Goal: Transaction & Acquisition: Book appointment/travel/reservation

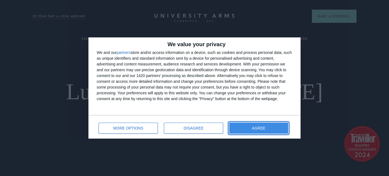
click at [248, 130] on button "AGREE" at bounding box center [258, 128] width 59 height 11
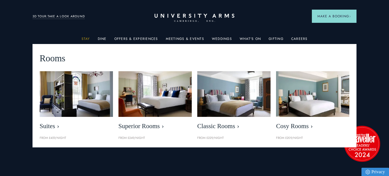
click at [88, 39] on link "Stay" at bounding box center [85, 40] width 9 height 7
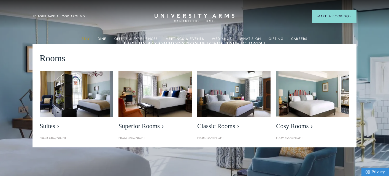
scroll to position [11, 0]
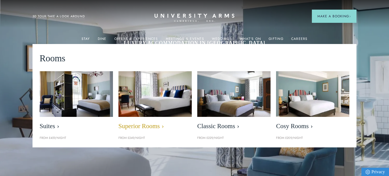
click at [133, 90] on img at bounding box center [155, 94] width 84 height 53
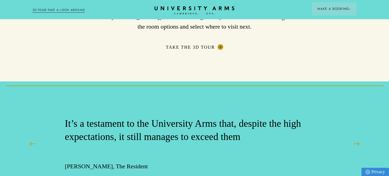
scroll to position [958, 0]
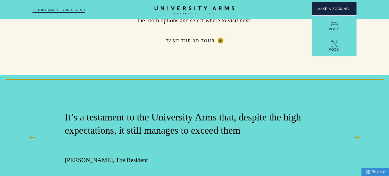
click at [340, 10] on span "Make a Booking" at bounding box center [334, 8] width 34 height 5
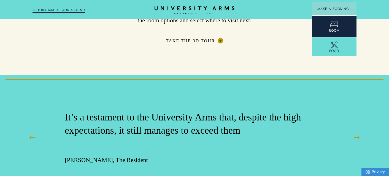
click at [336, 24] on icon at bounding box center [334, 24] width 8 height 8
